Goal: Check status: Verify the current state of an ongoing process or item

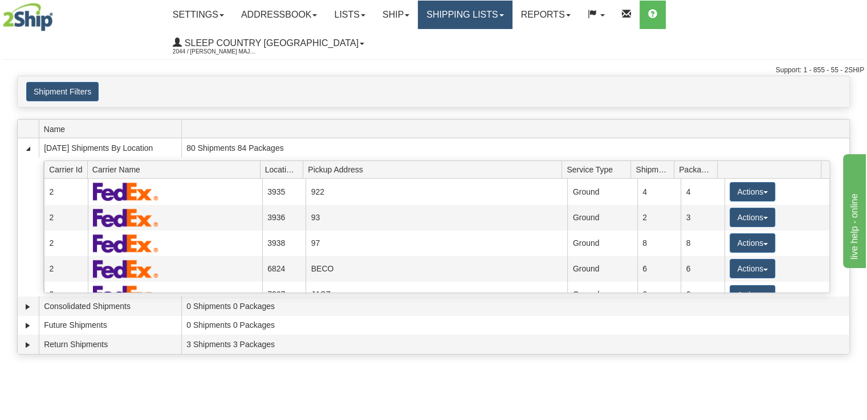
click at [512, 14] on link "Shipping lists" at bounding box center [465, 15] width 94 height 28
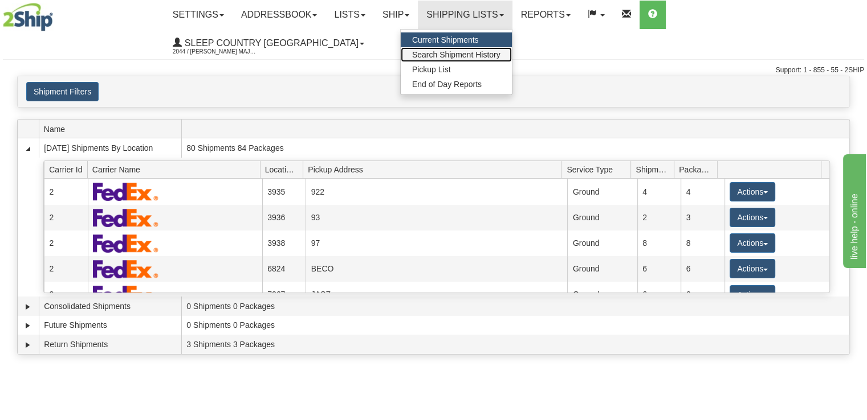
click at [500, 54] on span "Search Shipment History" at bounding box center [456, 54] width 88 height 9
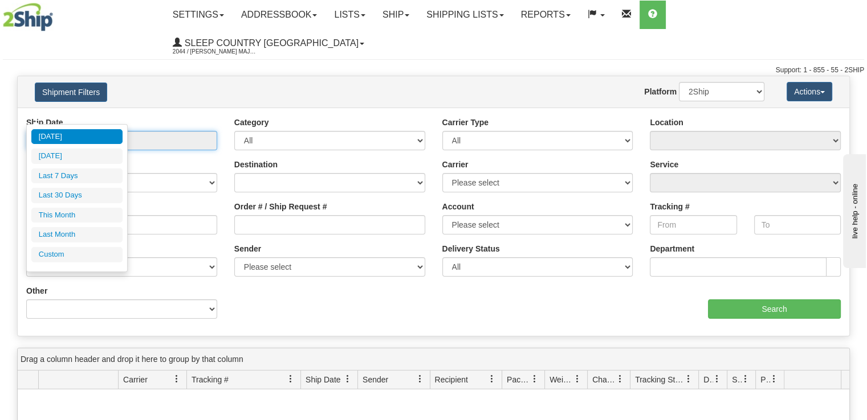
click at [101, 131] on input "From [DATE] To [DATE]" at bounding box center [121, 140] width 191 height 19
click at [84, 198] on li "Last 30 Days" at bounding box center [76, 195] width 91 height 15
type input "From [DATE] To [DATE]"
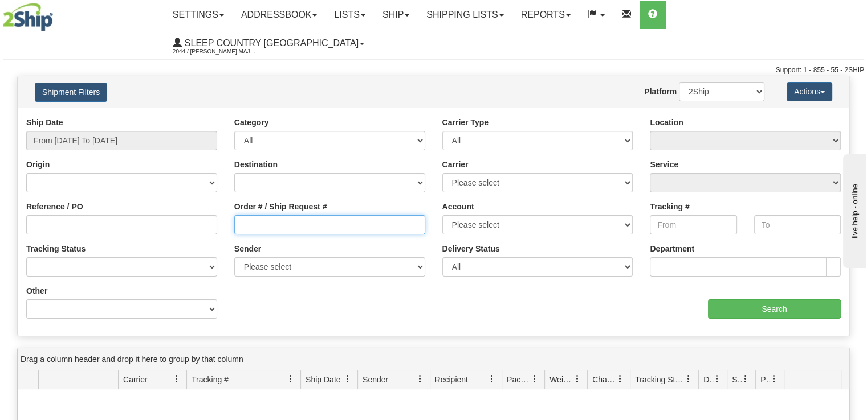
click at [276, 215] on input "Order # / Ship Request #" at bounding box center [329, 224] width 191 height 19
paste input "82H983925"
type input "82H983925"
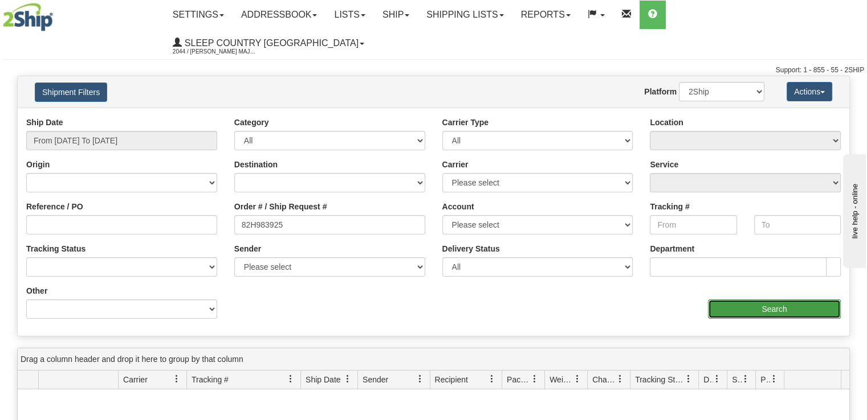
click at [815, 300] on input "Search" at bounding box center [774, 309] width 133 height 19
